Goal: Information Seeking & Learning: Find specific fact

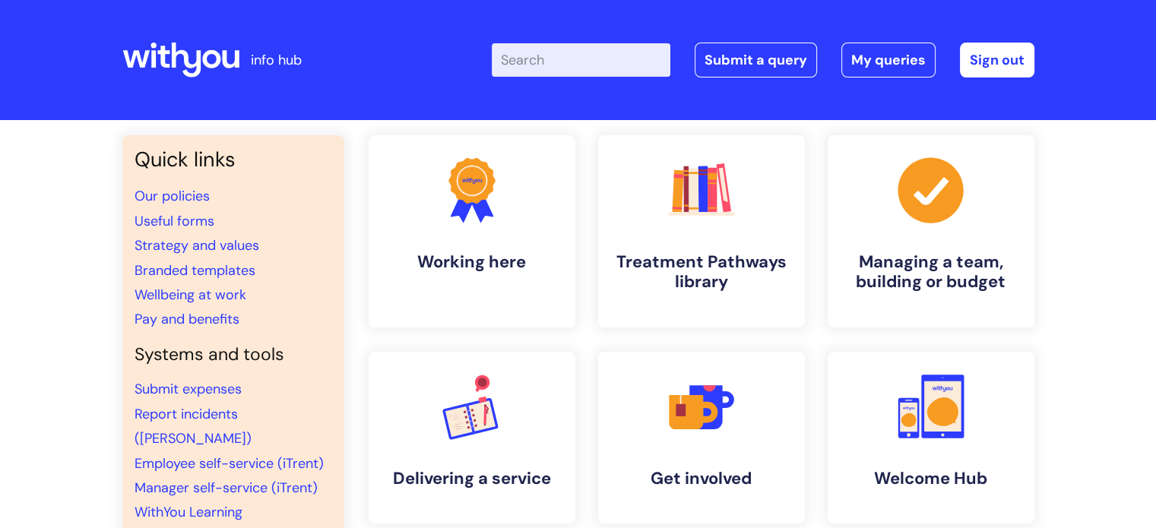
click at [587, 53] on input "Enter your search term here..." at bounding box center [581, 59] width 179 height 33
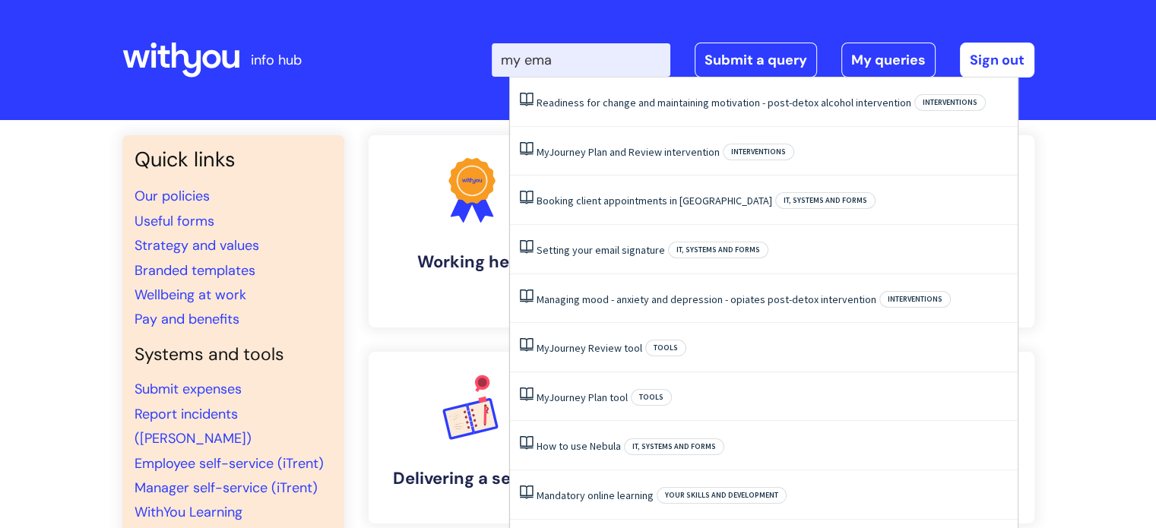
type input "my emai"
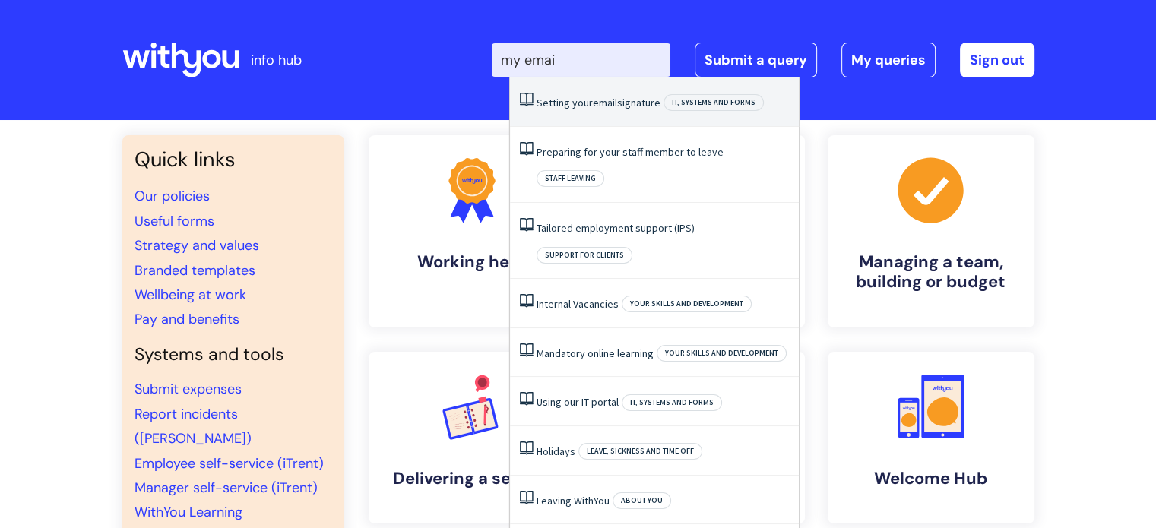
click at [623, 116] on li "Setting your email signature IT, systems and forms" at bounding box center [654, 102] width 289 height 49
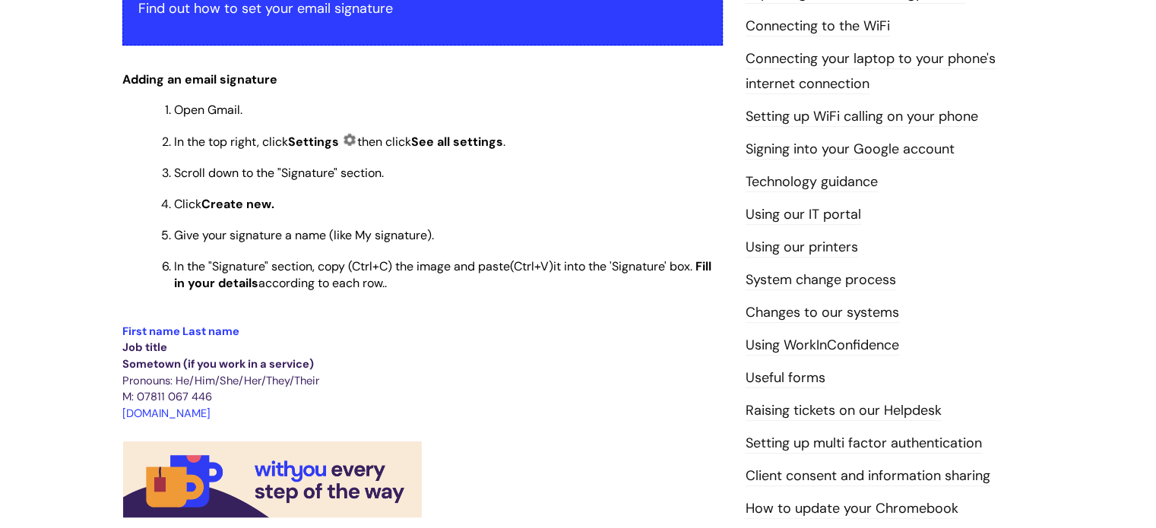
scroll to position [338, 0]
